Goal: Task Accomplishment & Management: Manage account settings

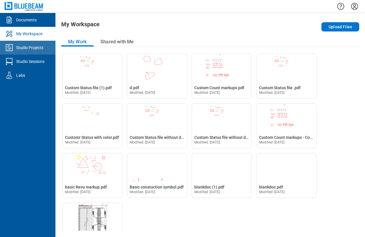
click at [16, 48] on div "Studio Projects" at bounding box center [29, 48] width 27 height 6
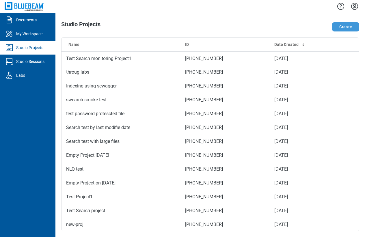
click at [348, 29] on button "Create" at bounding box center [345, 26] width 27 height 9
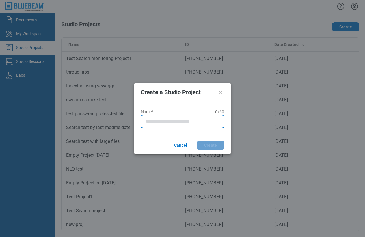
click at [160, 124] on input "Name* 0 of 60 characters 0 / 60" at bounding box center [184, 121] width 76 height 7
type input "**********"
click at [197, 141] on button "Create" at bounding box center [210, 145] width 27 height 9
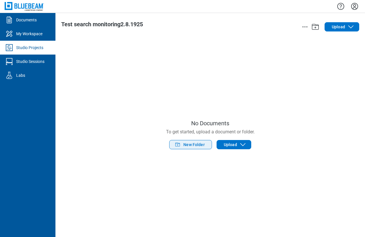
click at [195, 147] on span "New Folder" at bounding box center [193, 145] width 21 height 6
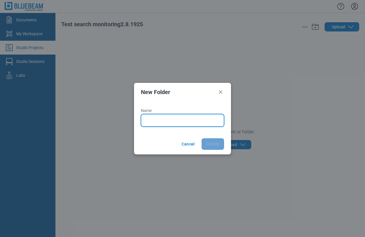
click at [158, 118] on input "Name" at bounding box center [184, 120] width 76 height 7
type input "*"
type input "**********"
click at [202, 138] on button "Create" at bounding box center [213, 144] width 23 height 12
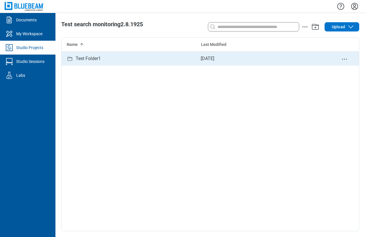
click at [105, 60] on div "Test Folder1" at bounding box center [129, 59] width 134 height 14
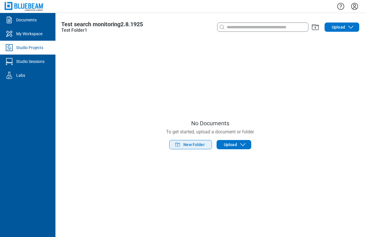
click at [186, 146] on span "New Folder" at bounding box center [193, 145] width 21 height 6
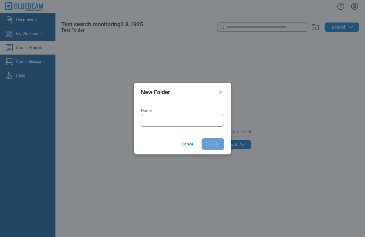
click at [166, 125] on div at bounding box center [182, 120] width 83 height 13
click at [172, 119] on input "Name" at bounding box center [184, 120] width 76 height 7
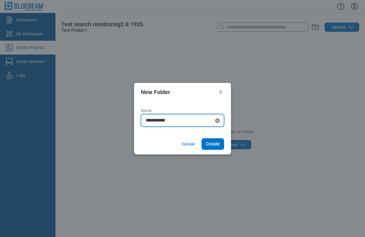
type input "**********"
click at [202, 138] on button "Create" at bounding box center [213, 144] width 23 height 12
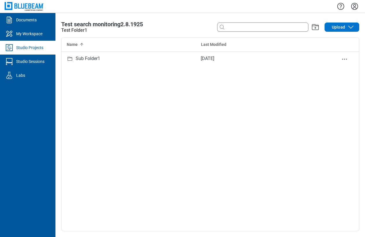
click at [94, 60] on div "Sub Folder1" at bounding box center [88, 59] width 25 height 12
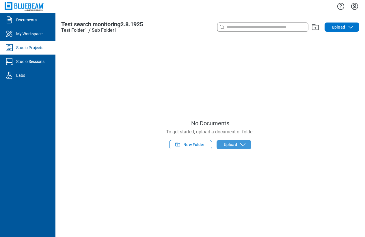
click at [231, 147] on span "Upload" at bounding box center [230, 145] width 13 height 6
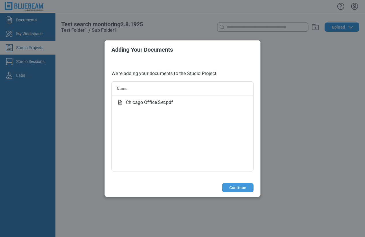
click at [235, 189] on button "Continue" at bounding box center [237, 187] width 31 height 9
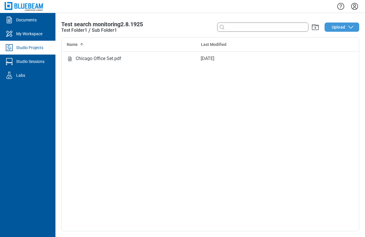
click at [331, 29] on button "Upload" at bounding box center [342, 27] width 35 height 9
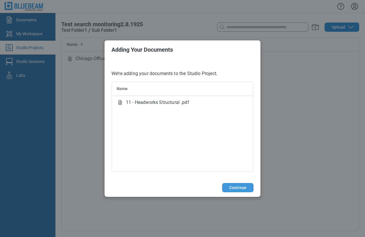
click at [232, 188] on button "Continue" at bounding box center [237, 187] width 31 height 9
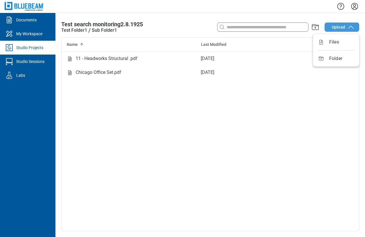
click at [338, 29] on span "Upload" at bounding box center [338, 27] width 13 height 6
click at [355, 6] on icon "Settings" at bounding box center [354, 6] width 9 height 9
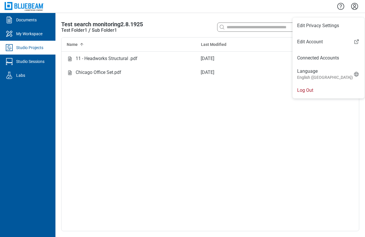
drag, startPoint x: 321, startPoint y: 93, endPoint x: 325, endPoint y: 92, distance: 3.8
click at [321, 93] on li "Log Out" at bounding box center [329, 90] width 72 height 16
